Goal: Information Seeking & Learning: Learn about a topic

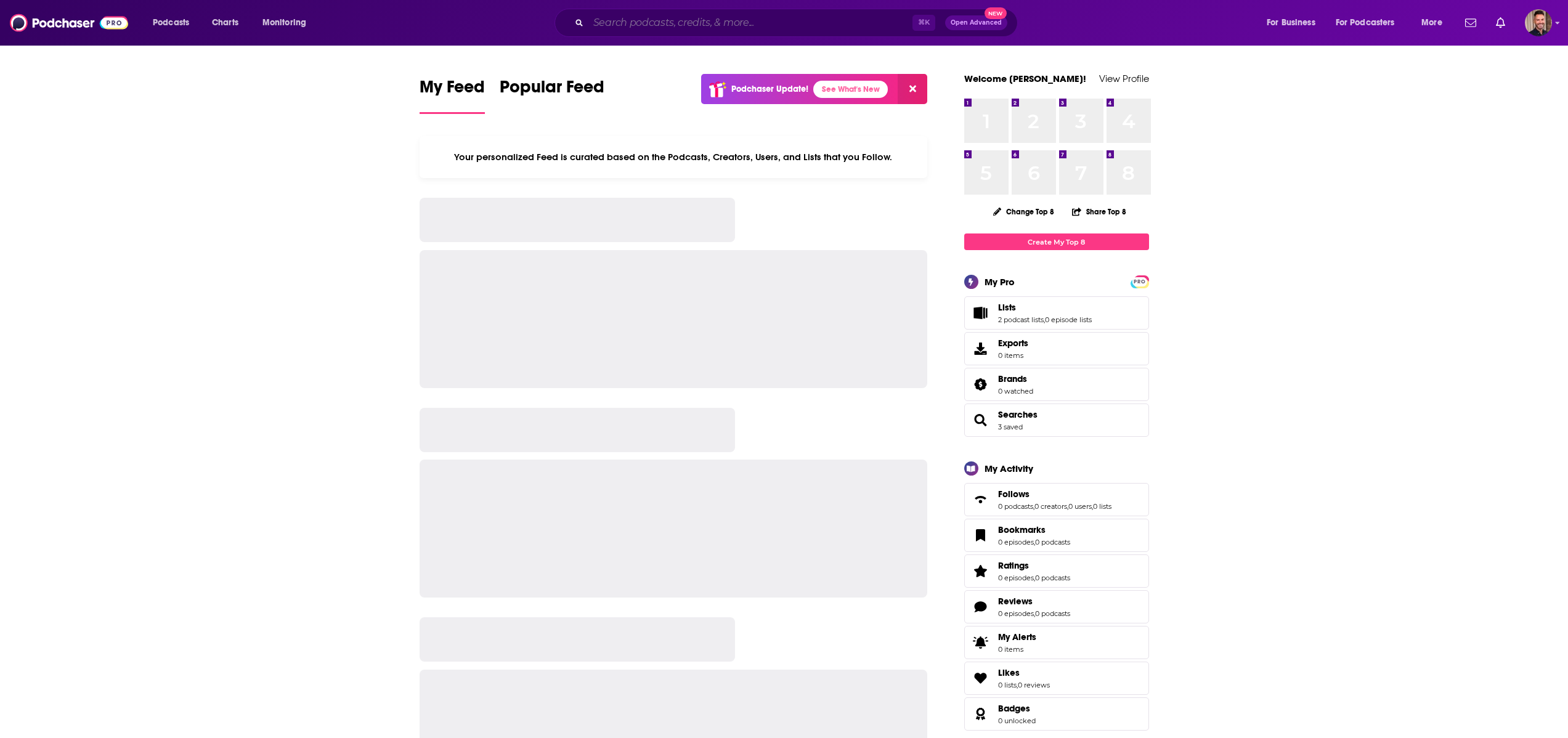
click at [728, 24] on input "Search podcasts, credits, & more..." at bounding box center [750, 22] width 324 height 20
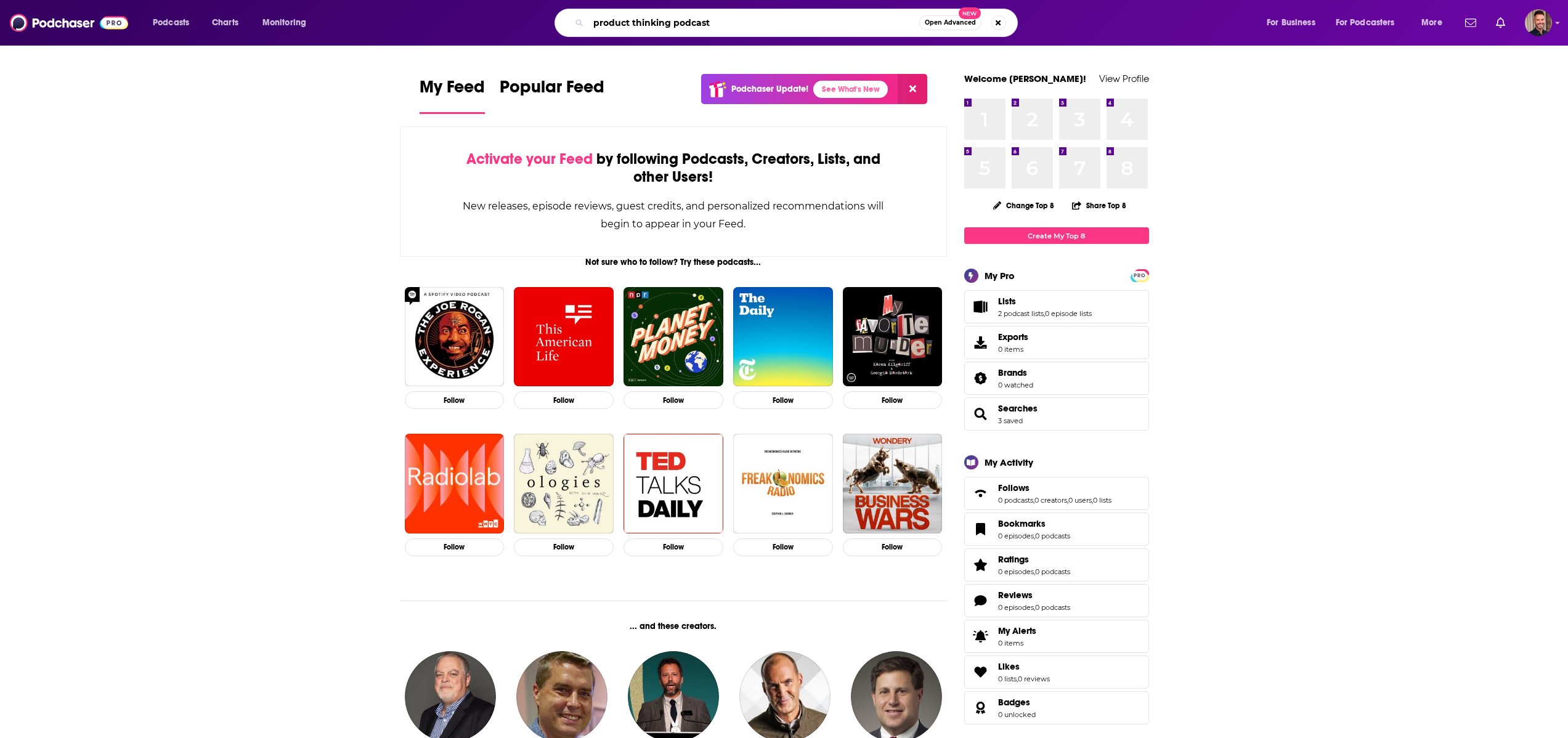
type input "product thinking podcast"
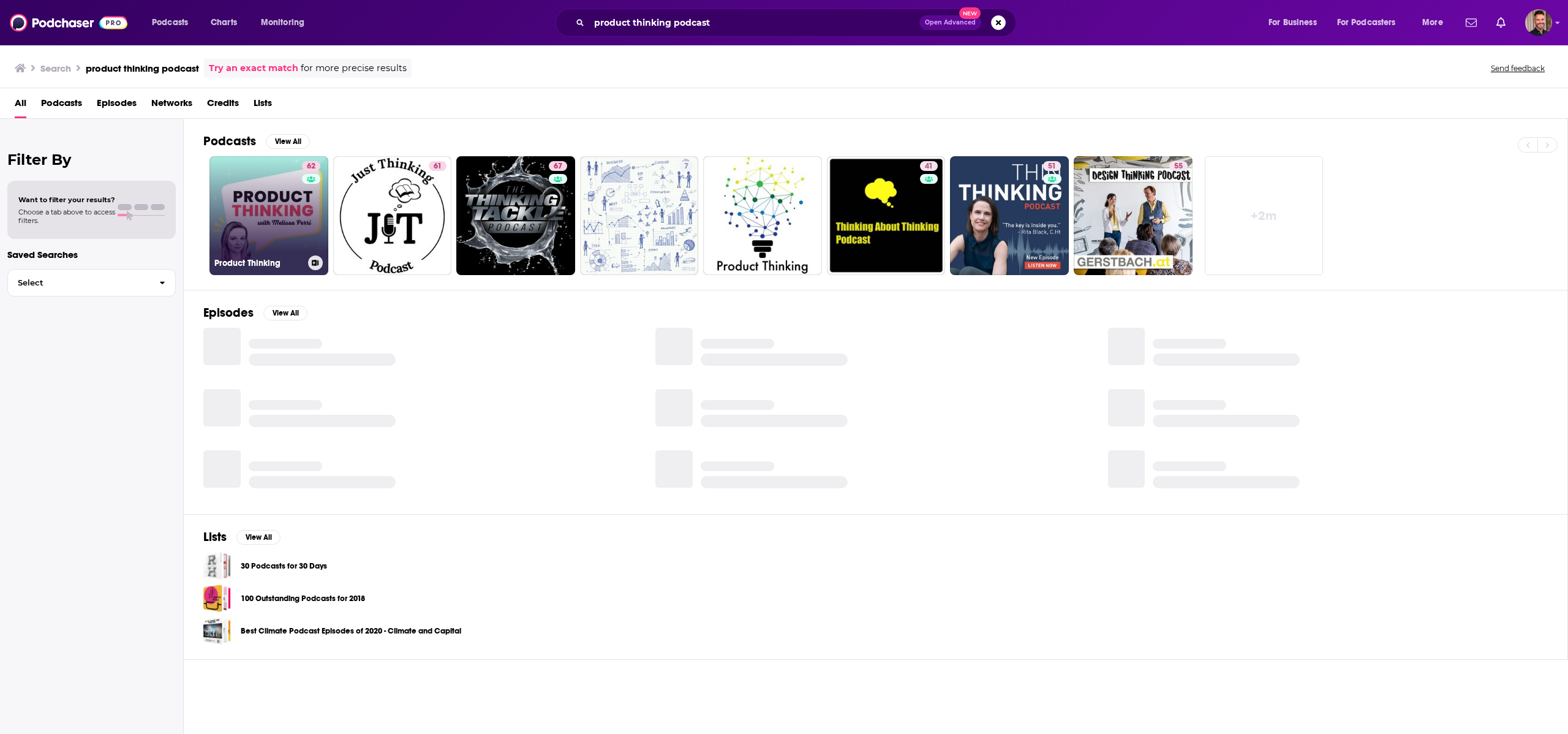
click at [262, 204] on link "62 Product Thinking" at bounding box center [269, 215] width 119 height 119
